Goal: Task Accomplishment & Management: Manage account settings

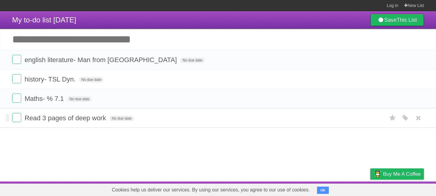
click at [19, 127] on li "Read 3 pages of deep work No due date White Red Blue Green Purple Orange" at bounding box center [218, 118] width 436 height 20
click at [19, 122] on label at bounding box center [16, 117] width 9 height 9
click at [393, 117] on form "Read 3 pages of deep work No due date White Red Blue Green Purple Orange" at bounding box center [218, 118] width 412 height 10
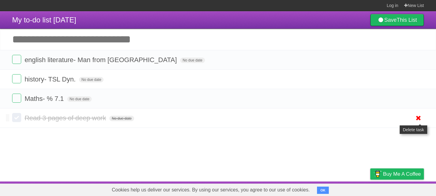
click at [422, 119] on icon at bounding box center [418, 118] width 8 height 10
click at [72, 115] on form "Read 3 pages of deep work No due date White Red Blue Green Purple Orange" at bounding box center [218, 118] width 412 height 10
click at [73, 115] on form "Read 3 pages of deep work No due date White Red Blue Green Purple Orange" at bounding box center [218, 118] width 412 height 10
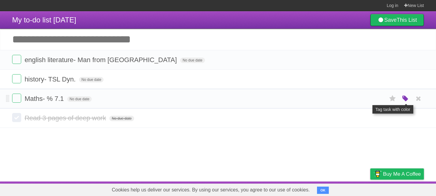
click at [406, 101] on icon "button" at bounding box center [405, 99] width 8 height 8
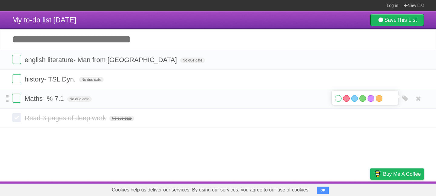
click at [350, 101] on div "White Red Blue Green Purple Orange" at bounding box center [365, 99] width 61 height 8
click at [346, 101] on label "Red" at bounding box center [346, 98] width 7 height 7
click at [266, 101] on form "Maths- % 7.1 No due date White Red Blue Green Purple Orange" at bounding box center [218, 99] width 412 height 10
click at [17, 97] on label at bounding box center [16, 98] width 9 height 9
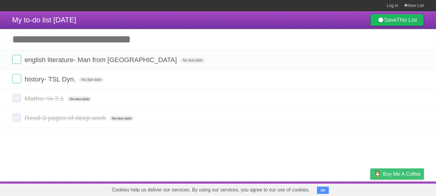
click at [387, 170] on span "Buy me a coffee" at bounding box center [402, 174] width 38 height 11
click at [18, 103] on label at bounding box center [16, 98] width 9 height 9
click at [18, 117] on label at bounding box center [16, 117] width 9 height 9
click at [19, 84] on form "history- TSL Dyn. No due date White Red Blue Green Purple Orange" at bounding box center [218, 79] width 412 height 10
click at [18, 81] on label at bounding box center [16, 78] width 9 height 9
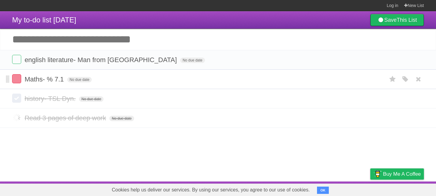
click at [8, 77] on span at bounding box center [7, 79] width 3 height 7
click at [17, 78] on label at bounding box center [16, 78] width 9 height 9
click at [20, 98] on label at bounding box center [16, 98] width 9 height 9
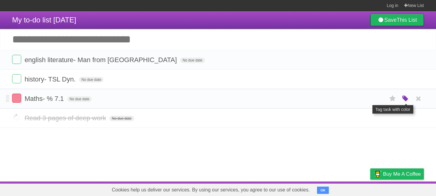
click at [404, 103] on icon "button" at bounding box center [405, 99] width 8 height 8
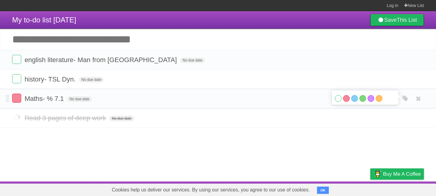
click at [336, 99] on label "White" at bounding box center [338, 98] width 7 height 7
click at [268, 84] on form "history- TSL Dyn. No due date White Red Blue Green Purple Orange" at bounding box center [218, 79] width 412 height 10
click at [17, 65] on form "english literature- Man from [GEOGRAPHIC_DATA] No due date White Red Blue Green…" at bounding box center [218, 60] width 412 height 10
click at [18, 63] on label at bounding box center [16, 59] width 9 height 9
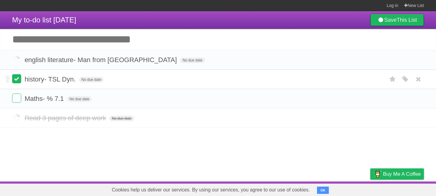
click at [13, 80] on label at bounding box center [16, 78] width 9 height 9
click at [12, 114] on li "Read 3 pages of deep work No due date White Red Blue Green Purple Orange" at bounding box center [218, 118] width 436 height 20
click at [13, 117] on label at bounding box center [16, 117] width 9 height 9
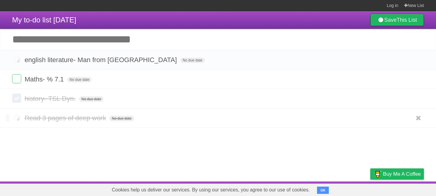
click at [13, 117] on label at bounding box center [16, 117] width 9 height 9
click at [14, 100] on label at bounding box center [16, 98] width 9 height 9
click at [13, 99] on label at bounding box center [16, 98] width 9 height 9
click at [21, 98] on label at bounding box center [16, 98] width 9 height 9
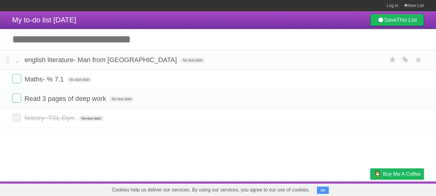
click at [17, 61] on label at bounding box center [16, 59] width 9 height 9
click at [18, 61] on label at bounding box center [16, 59] width 9 height 9
click at [18, 60] on label at bounding box center [16, 59] width 9 height 9
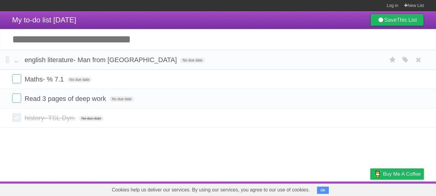
click at [18, 60] on label at bounding box center [16, 59] width 9 height 9
click at [18, 58] on label at bounding box center [16, 59] width 9 height 9
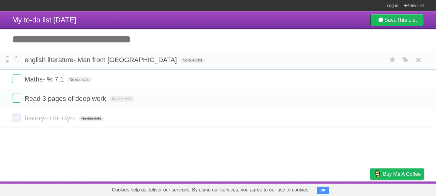
click at [18, 58] on label at bounding box center [16, 59] width 9 height 9
click at [13, 122] on label at bounding box center [16, 117] width 9 height 9
click at [18, 118] on label at bounding box center [16, 117] width 9 height 9
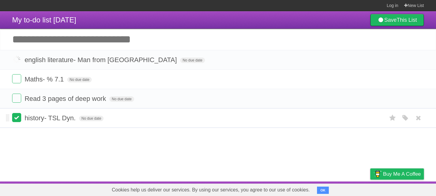
click at [16, 120] on label at bounding box center [16, 117] width 9 height 9
